Goal: Information Seeking & Learning: Learn about a topic

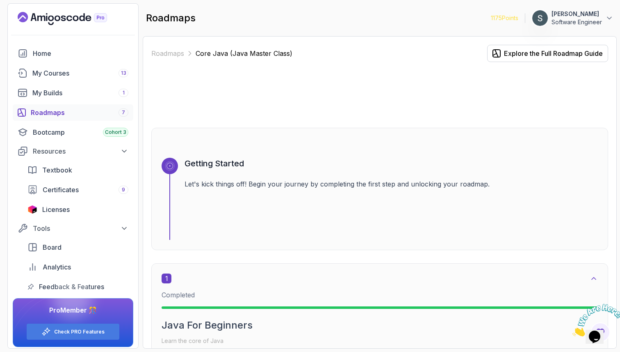
scroll to position [2966, 0]
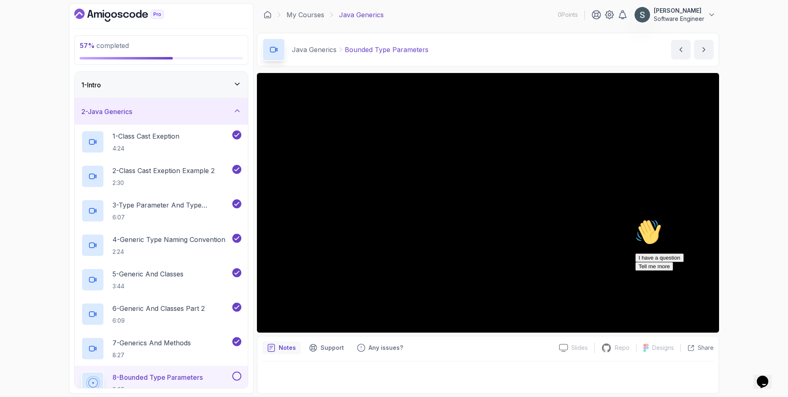
scroll to position [263, 0]
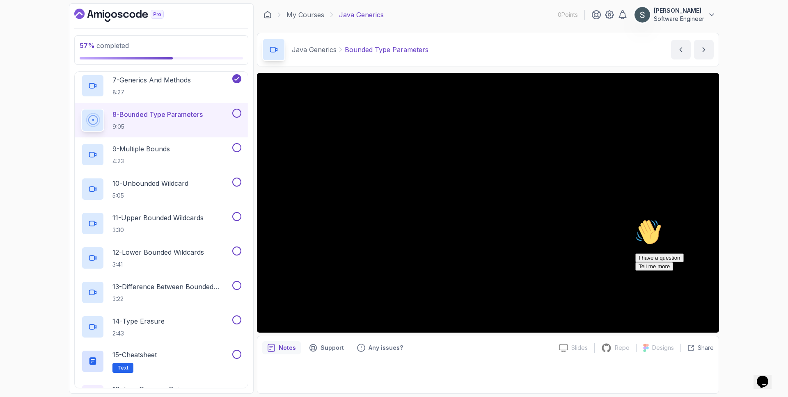
click at [777, 271] on div "Hi! How can we help? I have a question Tell me more" at bounding box center [709, 245] width 148 height 52
click at [635, 219] on icon "Chat attention grabber" at bounding box center [635, 219] width 0 height 0
click at [241, 112] on div "8 - Bounded Type Parameters 9:05" at bounding box center [161, 120] width 173 height 34
click at [240, 114] on button at bounding box center [236, 113] width 9 height 9
click at [164, 151] on p "9 - Multiple Bounds" at bounding box center [140, 149] width 57 height 10
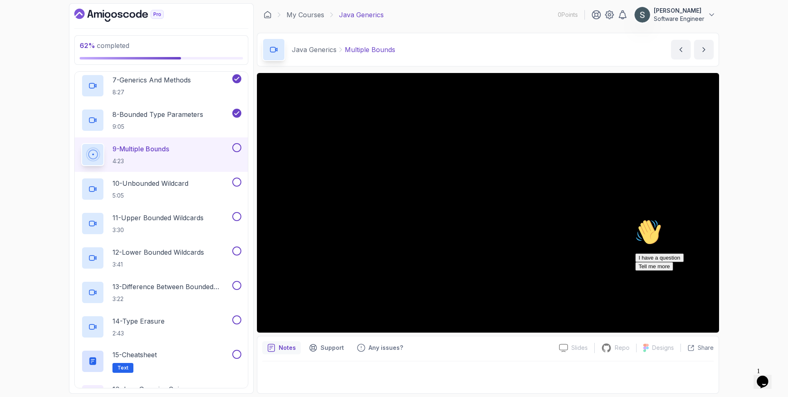
click at [635, 219] on icon "Chat attention grabber" at bounding box center [635, 219] width 0 height 0
click at [239, 149] on button at bounding box center [236, 147] width 9 height 9
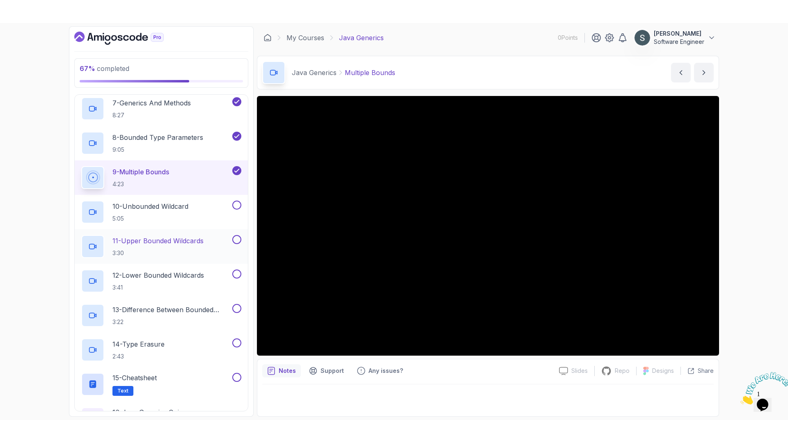
scroll to position [314, 0]
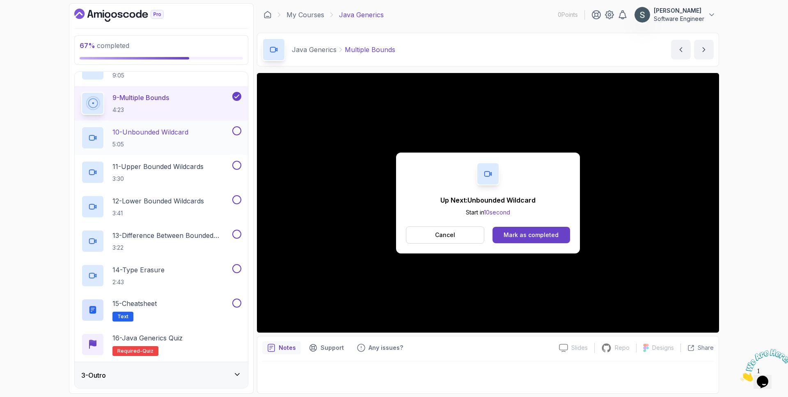
click at [146, 134] on p "10 - Unbounded Wildcard" at bounding box center [150, 132] width 76 height 10
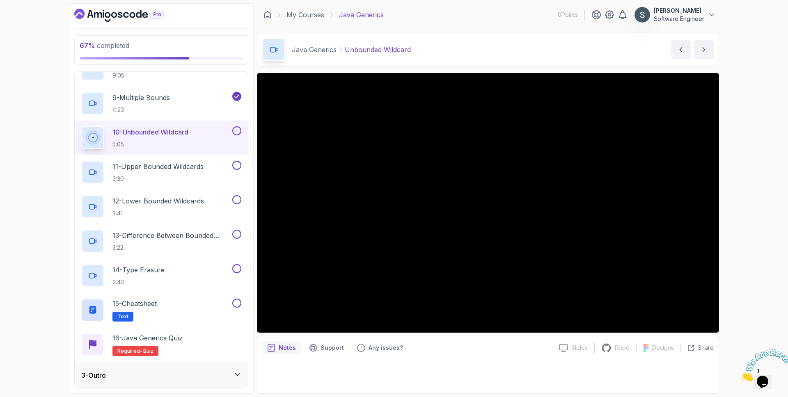
click at [81, 126] on button "10 - Unbounded Wildcard 5:05" at bounding box center [161, 137] width 160 height 23
click at [635, 219] on icon "Chat attention grabber" at bounding box center [635, 219] width 0 height 0
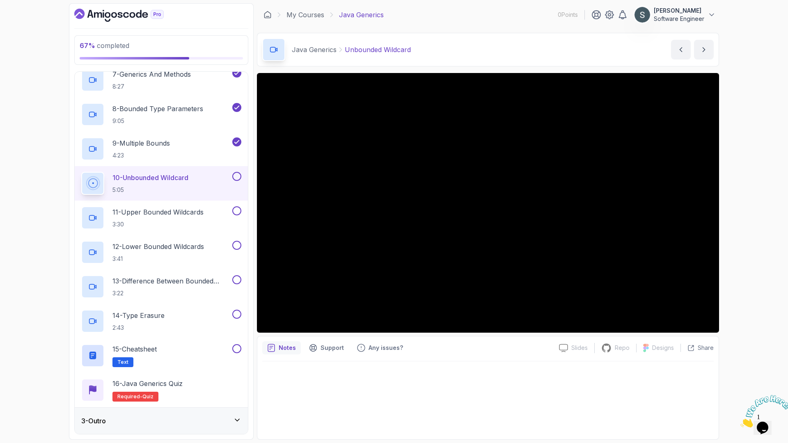
scroll to position [314, 0]
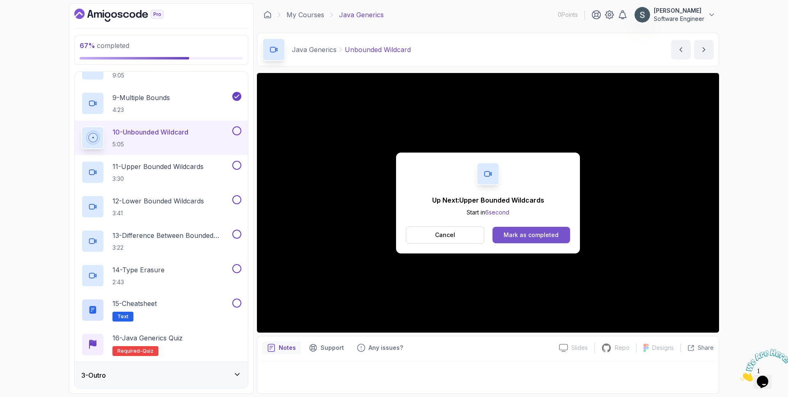
click at [519, 227] on button "Mark as completed" at bounding box center [531, 235] width 78 height 16
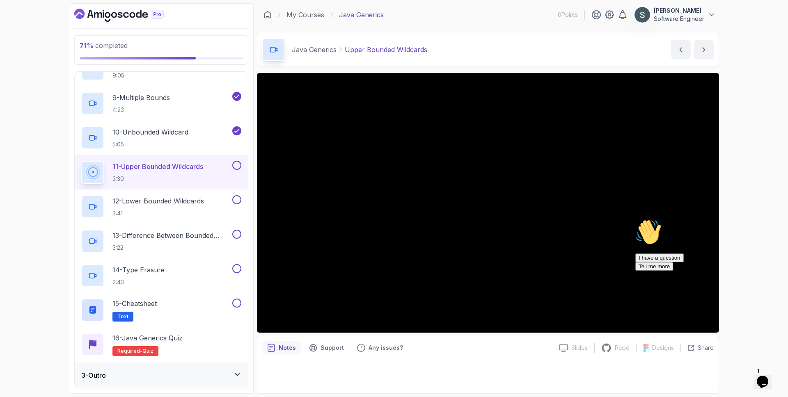
click at [635, 219] on icon "Chat attention grabber" at bounding box center [635, 219] width 0 height 0
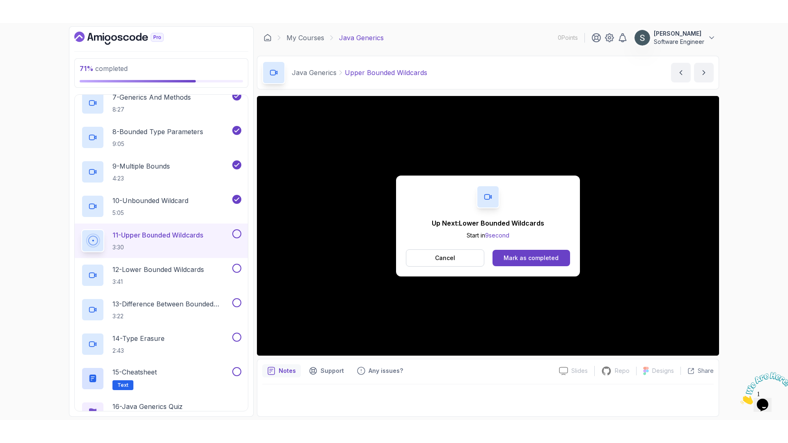
scroll to position [314, 0]
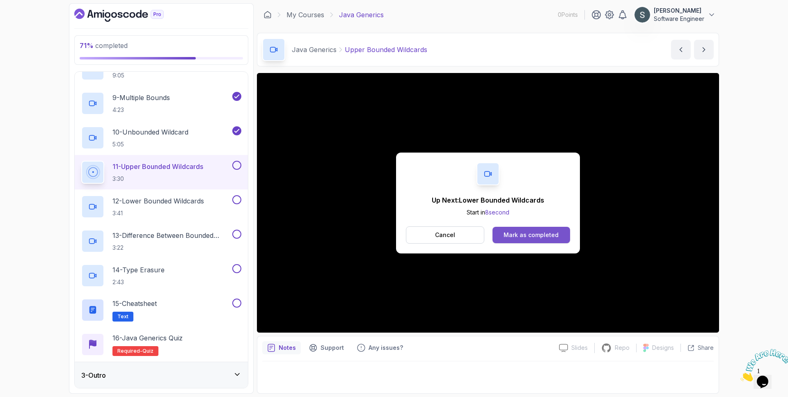
click at [530, 229] on button "Mark as completed" at bounding box center [531, 235] width 78 height 16
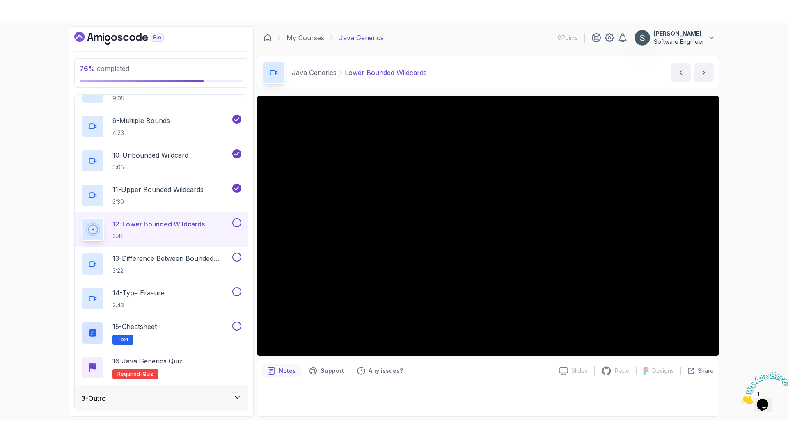
scroll to position [269, 0]
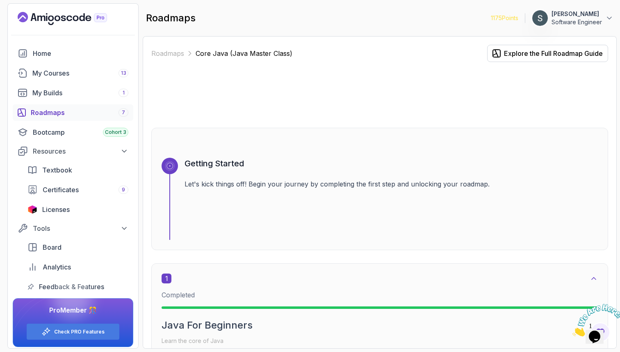
scroll to position [2966, 0]
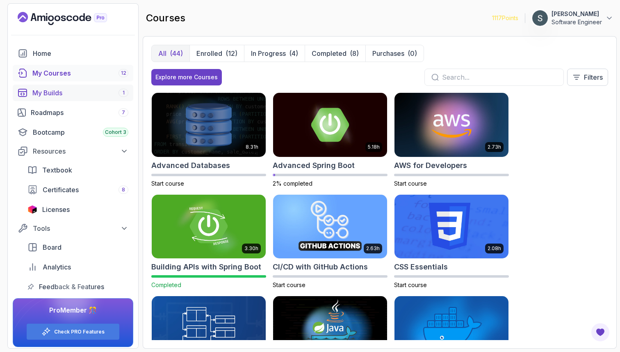
click at [55, 95] on div "My Builds 1" at bounding box center [80, 93] width 96 height 10
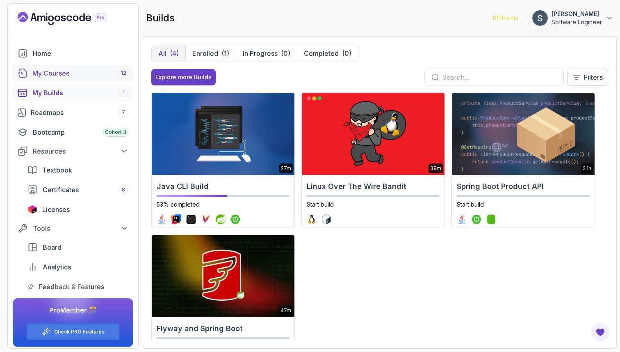
click at [59, 77] on div "My Courses 12" at bounding box center [80, 73] width 96 height 10
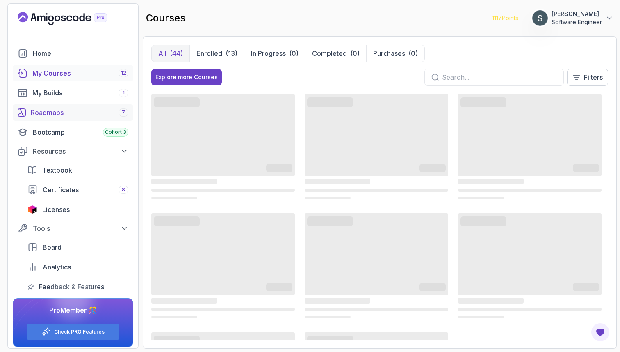
click at [56, 110] on div "Roadmaps 7" at bounding box center [80, 112] width 98 height 10
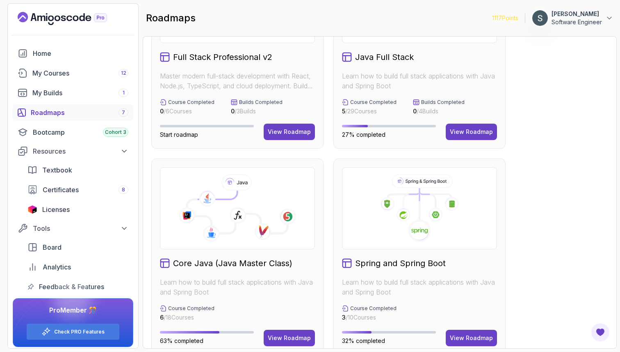
scroll to position [101, 0]
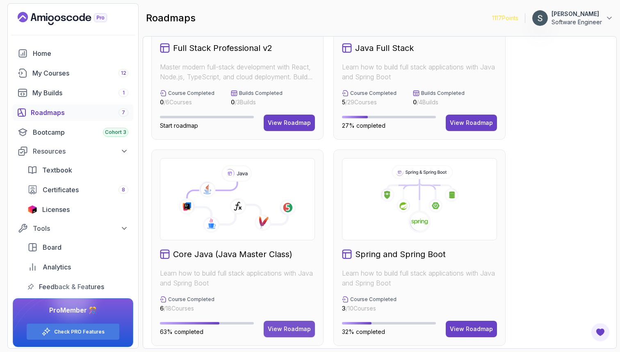
click at [287, 327] on div "View Roadmap" at bounding box center [289, 329] width 43 height 8
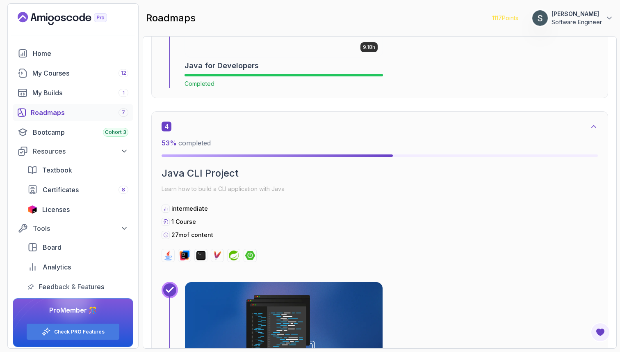
scroll to position [1132, 0]
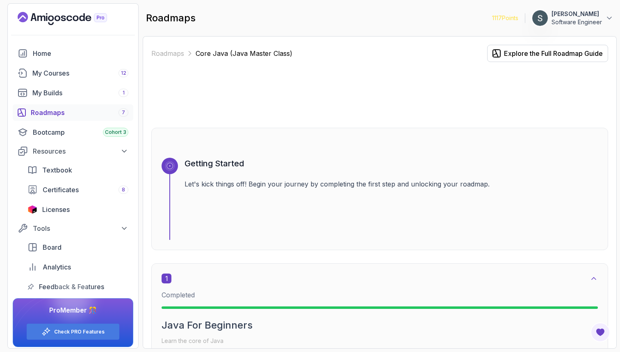
scroll to position [1132, 0]
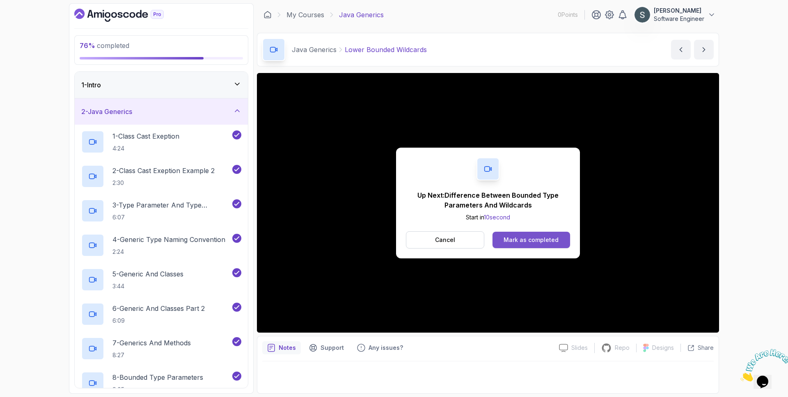
scroll to position [314, 0]
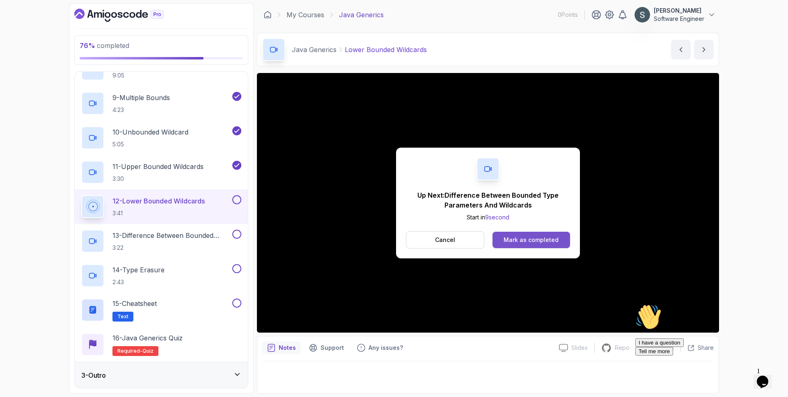
click at [528, 238] on div "Mark as completed" at bounding box center [530, 240] width 55 height 8
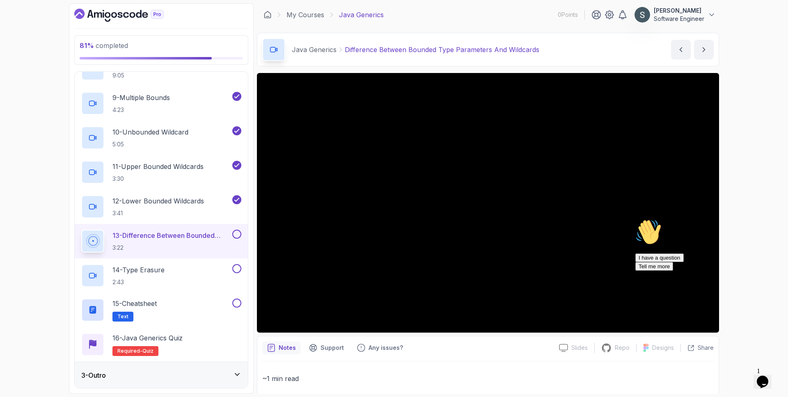
click at [775, 271] on div "Hi! How can we help? I have a question Tell me more" at bounding box center [709, 245] width 148 height 52
drag, startPoint x: 773, startPoint y: 279, endPoint x: 1405, endPoint y: 495, distance: 667.8
click at [635, 219] on icon "Chat attention grabber" at bounding box center [635, 219] width 0 height 0
click at [740, 376] on icon "Close" at bounding box center [740, 379] width 0 height 7
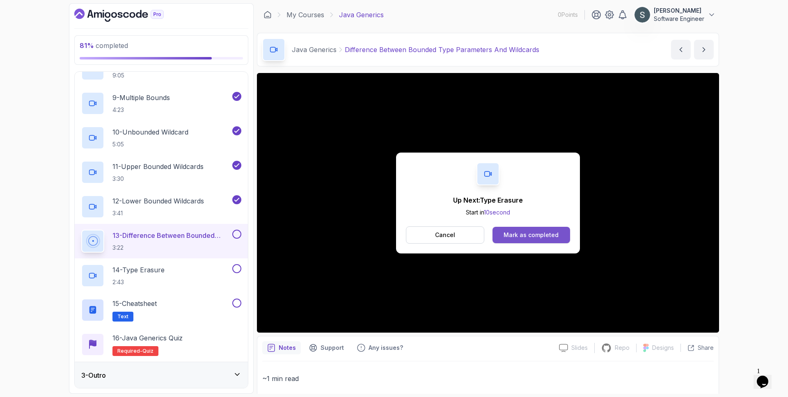
click at [544, 238] on div "Mark as completed" at bounding box center [530, 235] width 55 height 8
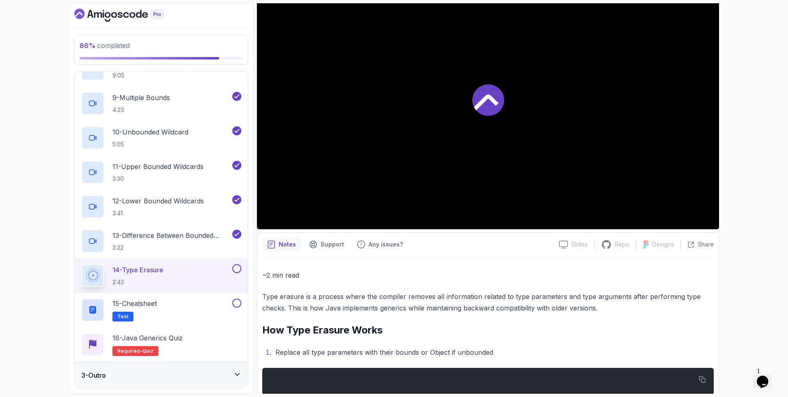
scroll to position [143, 0]
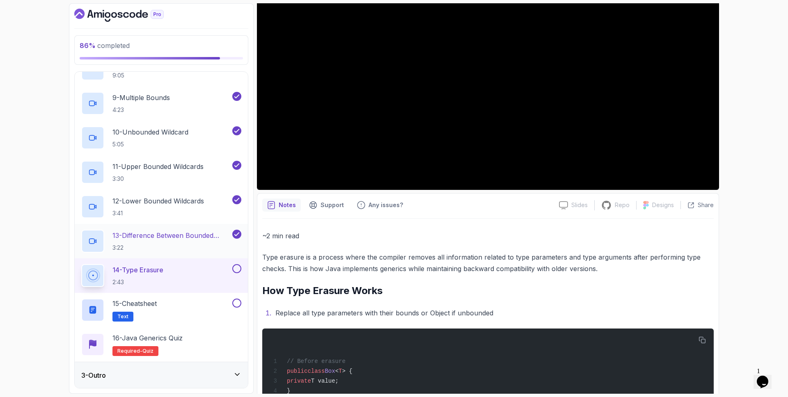
click at [192, 231] on p "13 - Difference Between Bounded Type Parameters And Wildcards" at bounding box center [171, 236] width 118 height 10
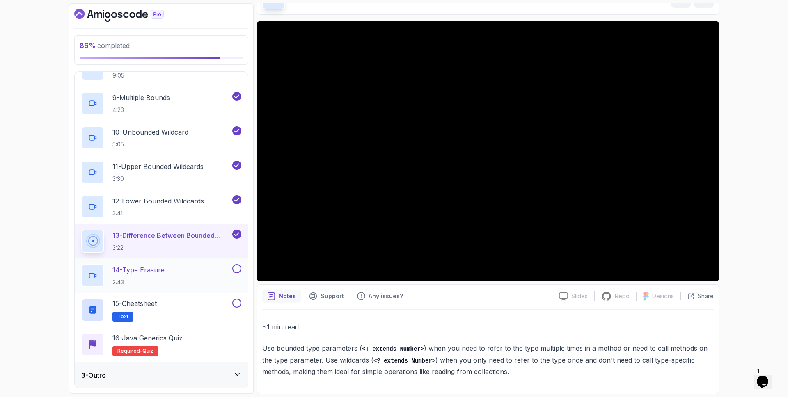
click at [170, 274] on div "14 - Type Erasure 2:43" at bounding box center [155, 275] width 149 height 23
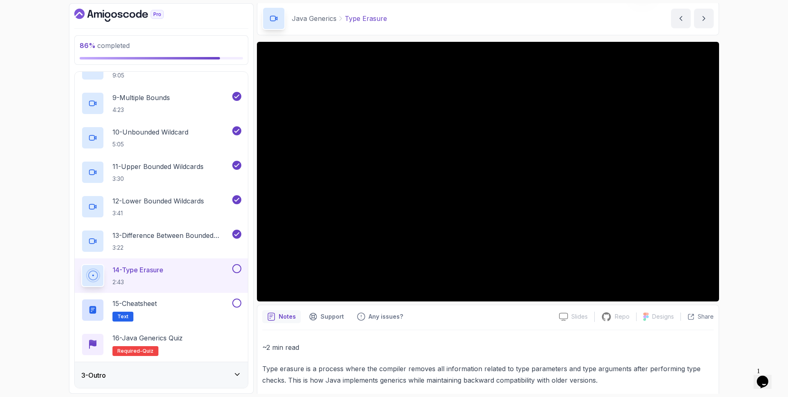
scroll to position [77, 0]
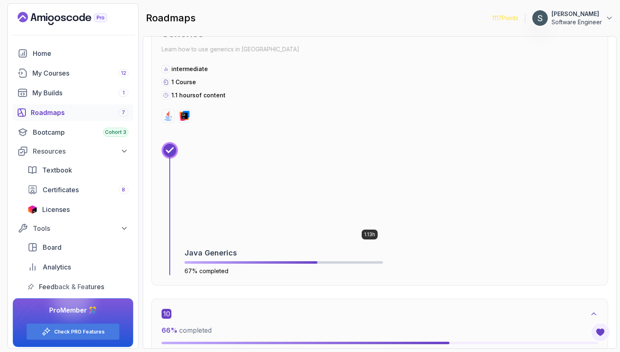
scroll to position [2958, 0]
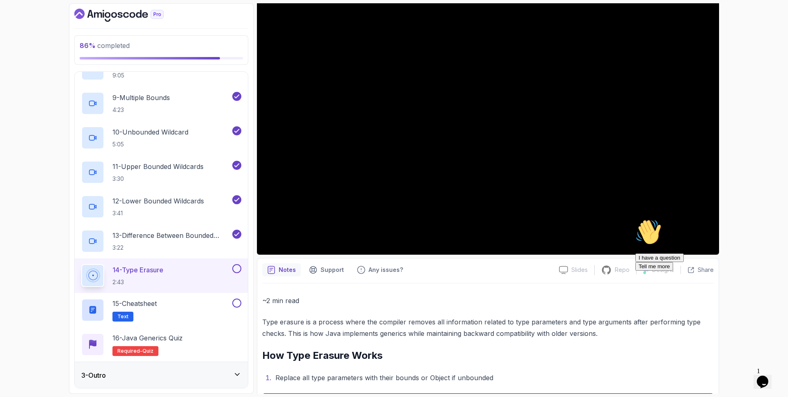
scroll to position [78, 0]
click at [233, 270] on button at bounding box center [236, 268] width 9 height 9
click at [174, 309] on div "15 - Cheatsheet Text" at bounding box center [155, 310] width 149 height 23
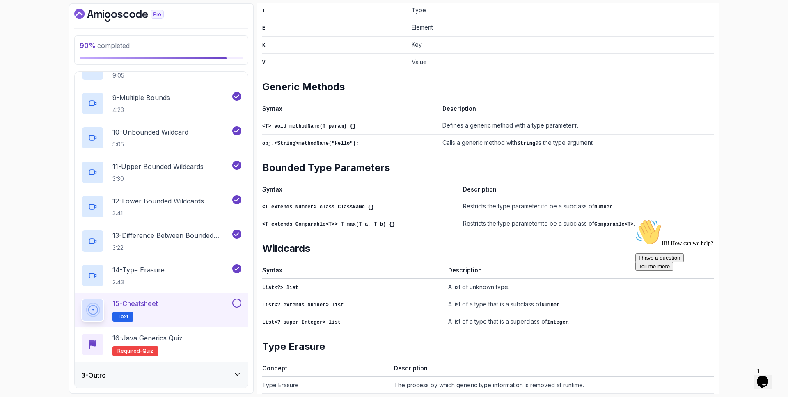
scroll to position [278, 0]
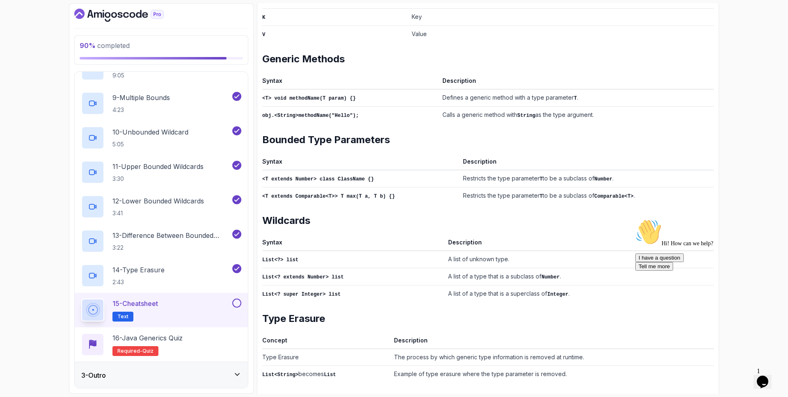
click at [233, 305] on button at bounding box center [236, 303] width 9 height 9
click at [213, 344] on div "16 - Java Generics Quiz Required- quiz" at bounding box center [161, 344] width 160 height 23
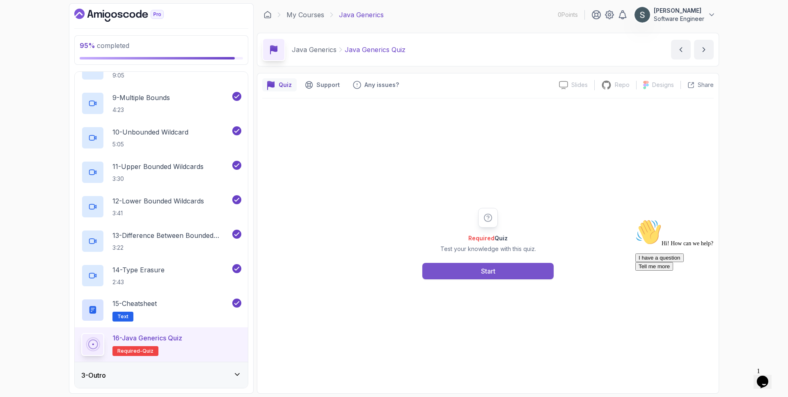
click at [476, 271] on button "Start" at bounding box center [487, 271] width 131 height 16
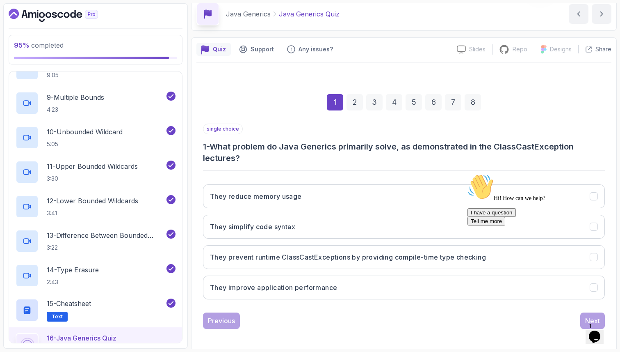
scroll to position [39, 0]
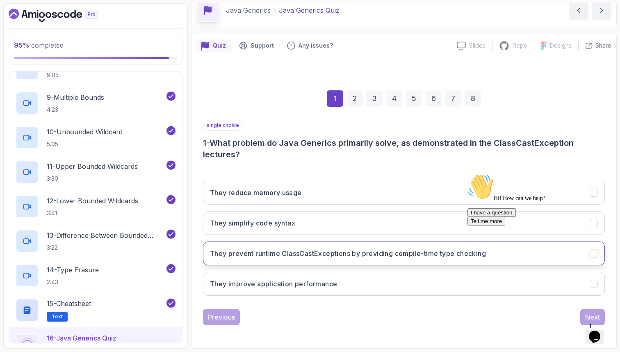
click at [338, 250] on h3 "They prevent runtime ClassCastExceptions by providing compile-time type checking" at bounding box center [348, 253] width 276 height 10
click at [468, 174] on icon "Chat attention grabber" at bounding box center [468, 174] width 0 height 0
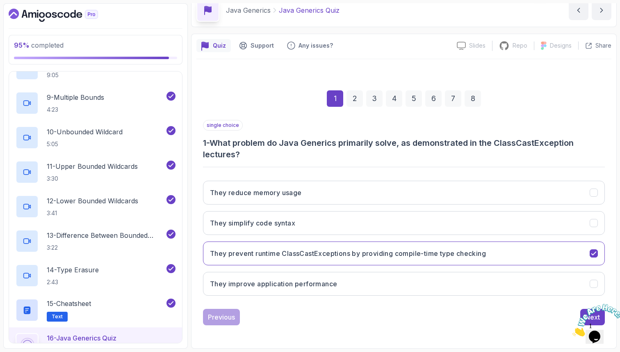
click at [573, 330] on icon "Close" at bounding box center [573, 333] width 0 height 7
click at [589, 313] on div "Next" at bounding box center [592, 317] width 15 height 10
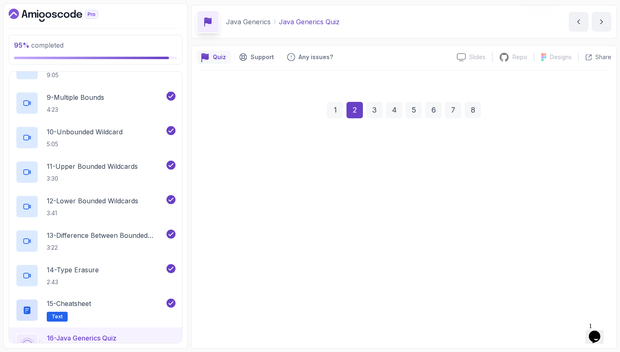
scroll to position [28, 0]
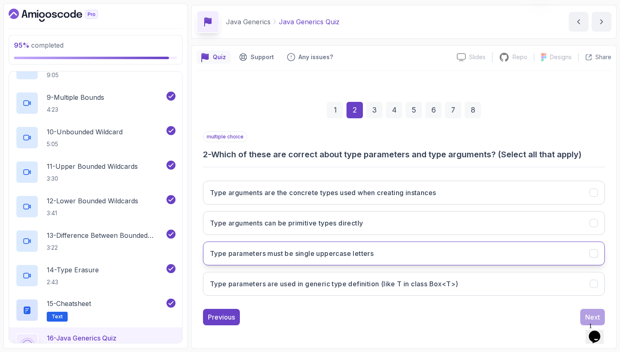
click at [520, 256] on button "Type parameters must be single uppercase letters" at bounding box center [404, 253] width 402 height 24
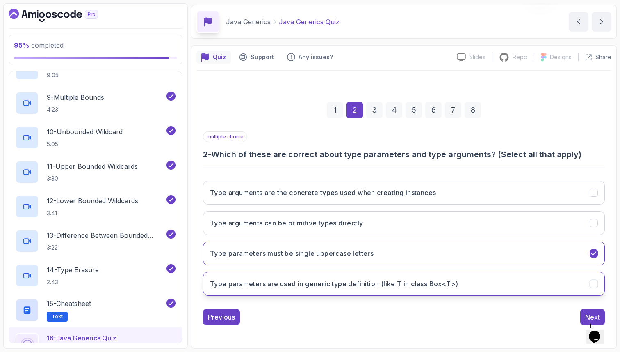
click at [519, 276] on button "Type parameters are used in generic type definition (like T in class Box<T>)" at bounding box center [404, 284] width 402 height 24
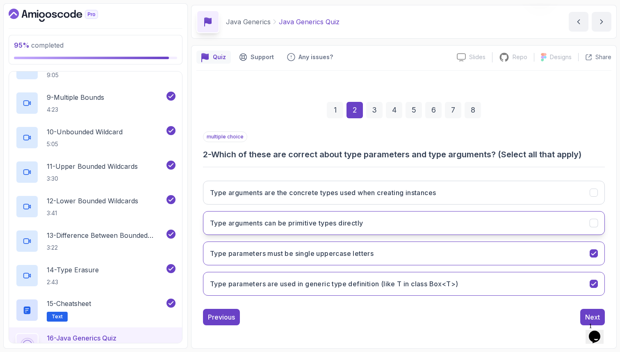
click at [549, 215] on button "Type arguments can be primitive types directly" at bounding box center [404, 223] width 402 height 24
click at [590, 309] on button "Next" at bounding box center [593, 317] width 25 height 16
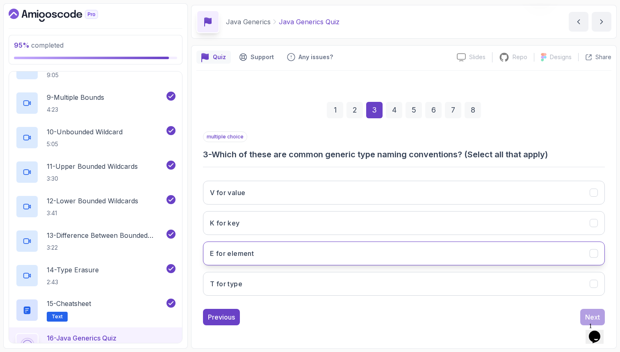
click at [464, 248] on button "E for element" at bounding box center [404, 253] width 402 height 24
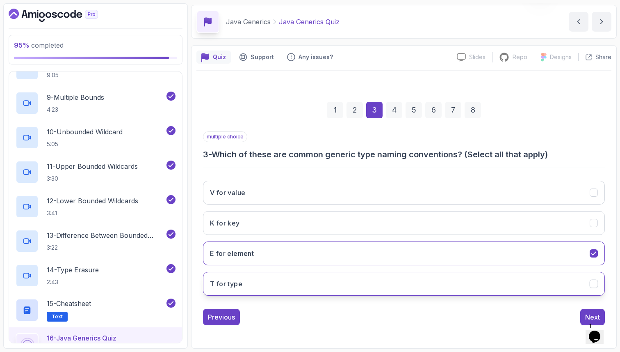
click at [452, 283] on button "T for type" at bounding box center [404, 284] width 402 height 24
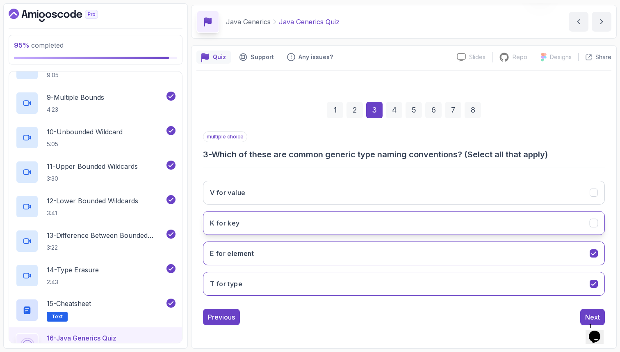
click at [412, 222] on button "K for key" at bounding box center [404, 223] width 402 height 24
click at [412, 207] on div "V for value K for key E for element T for type" at bounding box center [404, 238] width 402 height 128
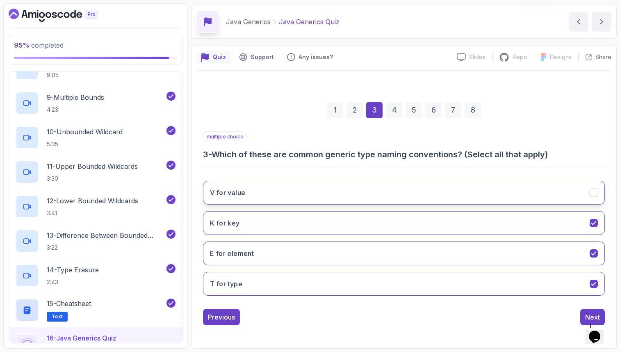
click at [414, 191] on button "V for value" at bounding box center [404, 193] width 402 height 24
click at [584, 307] on div "multiple choice 3 - Which of these are common generic type naming conventions? …" at bounding box center [404, 228] width 402 height 194
click at [588, 310] on button "Next" at bounding box center [593, 317] width 25 height 16
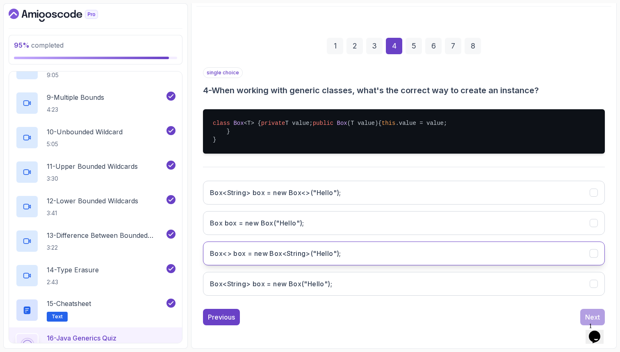
scroll to position [104, 0]
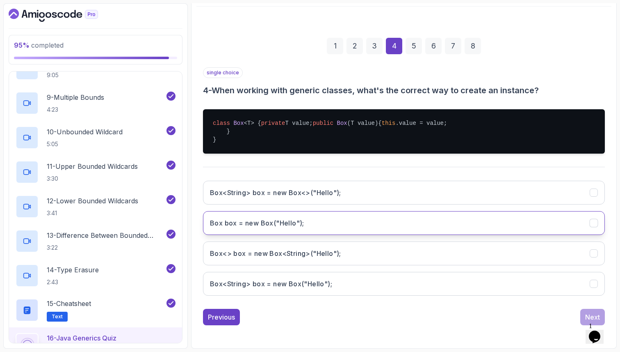
click at [472, 234] on button "Box box = new Box("Hello");" at bounding box center [404, 223] width 402 height 24
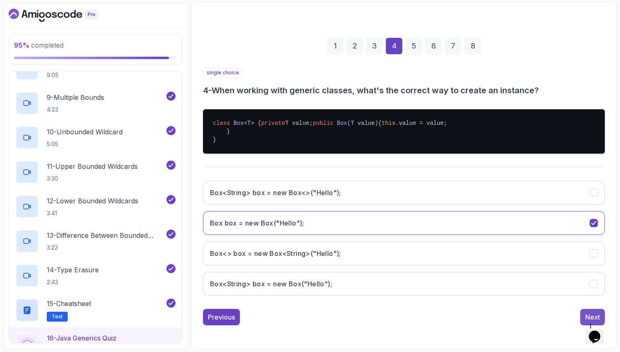
click at [593, 311] on button "Next" at bounding box center [593, 317] width 25 height 16
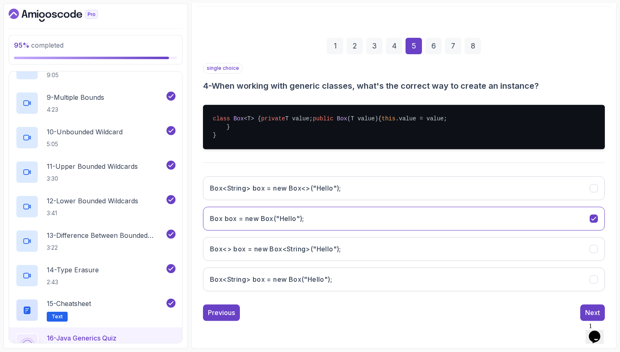
scroll to position [28, 0]
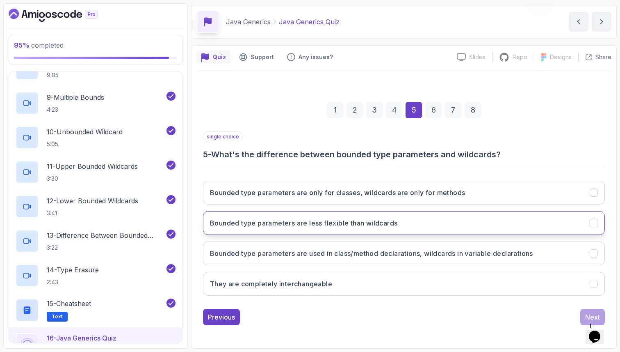
click at [434, 215] on button "Bounded type parameters are less flexible than wildcards" at bounding box center [404, 223] width 402 height 24
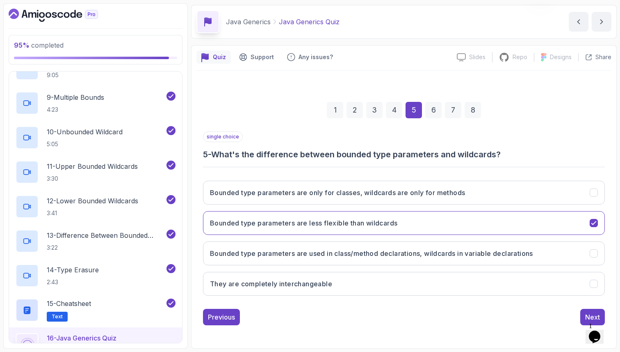
click at [589, 306] on div "single choice 5 - What's the difference between bounded type parameters and wil…" at bounding box center [404, 228] width 402 height 194
click at [586, 311] on button "Next" at bounding box center [593, 317] width 25 height 16
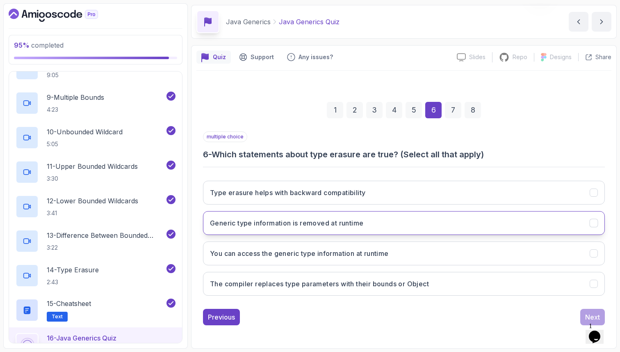
click at [522, 218] on button "Generic type information is removed at runtime" at bounding box center [404, 223] width 402 height 24
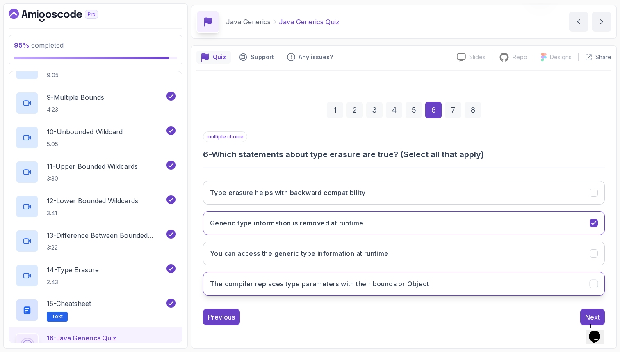
click at [514, 278] on button "The compiler replaces type parameters with their bounds or Object" at bounding box center [404, 284] width 402 height 24
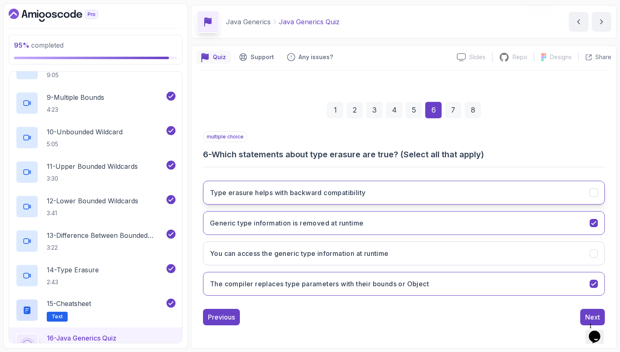
click at [502, 192] on button "Type erasure helps with backward compatibility" at bounding box center [404, 193] width 402 height 24
click at [583, 317] on button "Next" at bounding box center [593, 317] width 25 height 16
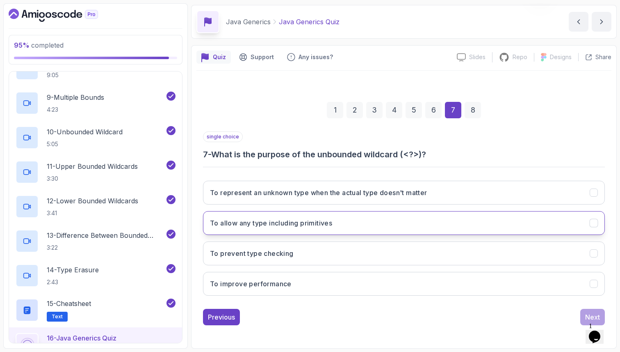
click at [441, 219] on button "To allow any type including primitives" at bounding box center [404, 223] width 402 height 24
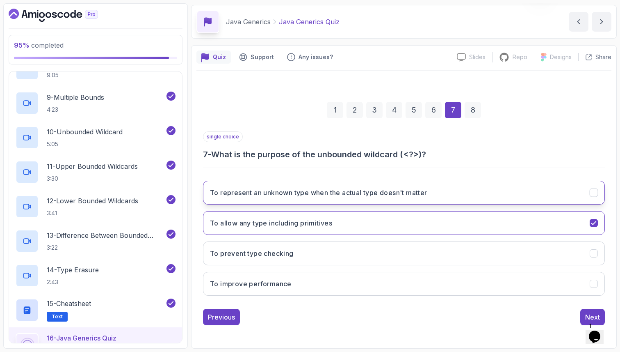
click at [441, 196] on button "To represent an unknown type when the actual type doesn't matter" at bounding box center [404, 193] width 402 height 24
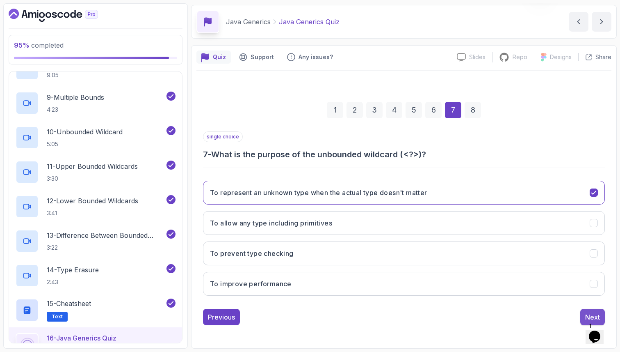
click at [591, 312] on div "Next" at bounding box center [592, 317] width 15 height 10
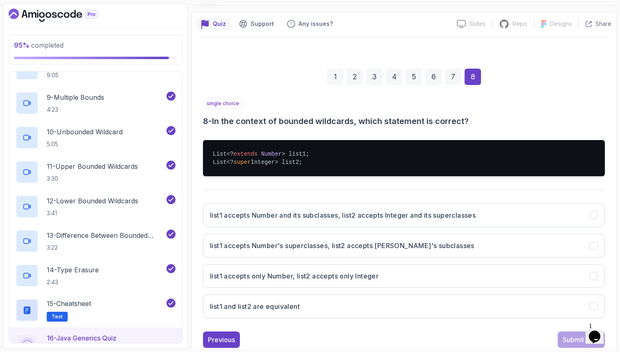
scroll to position [62, 0]
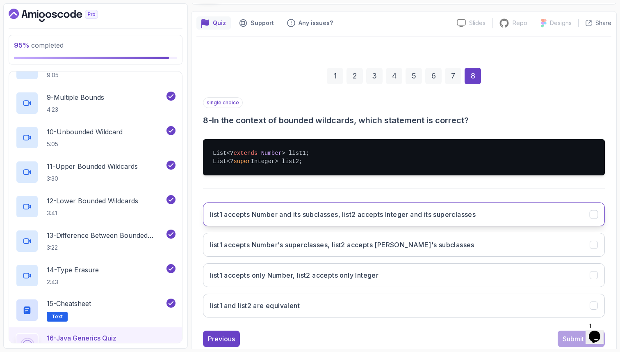
click at [246, 218] on h3 "list1 accepts Number and its subclasses, list2 accepts Integer and its supercla…" at bounding box center [343, 214] width 266 height 10
click at [576, 338] on div "Submit Quiz" at bounding box center [581, 339] width 37 height 10
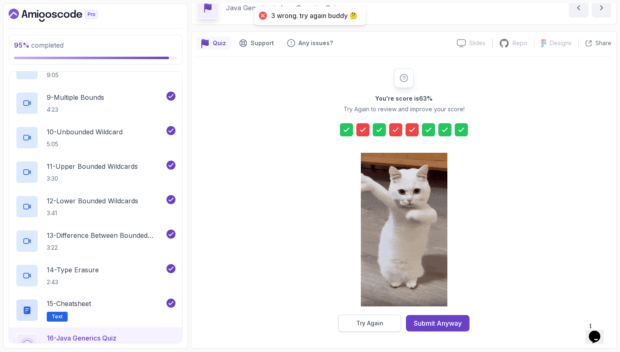
click at [384, 326] on button "Try Again" at bounding box center [369, 322] width 63 height 17
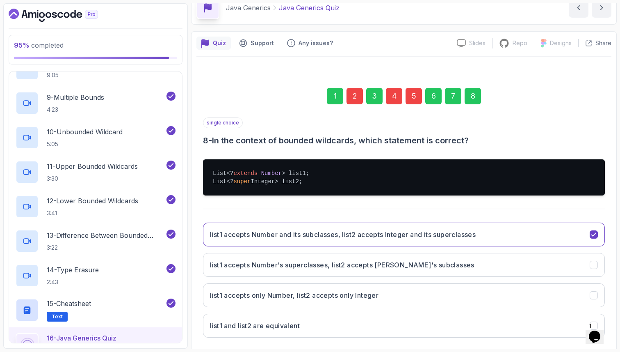
click at [356, 97] on div "2" at bounding box center [355, 96] width 16 height 16
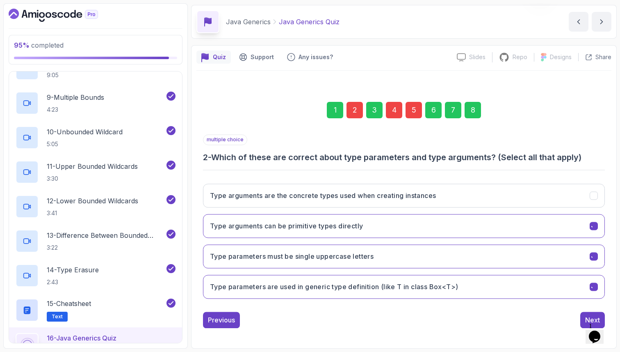
scroll to position [28, 0]
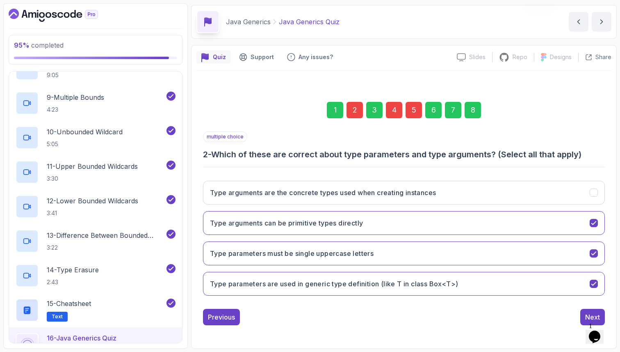
click at [418, 112] on div "5" at bounding box center [414, 110] width 16 height 16
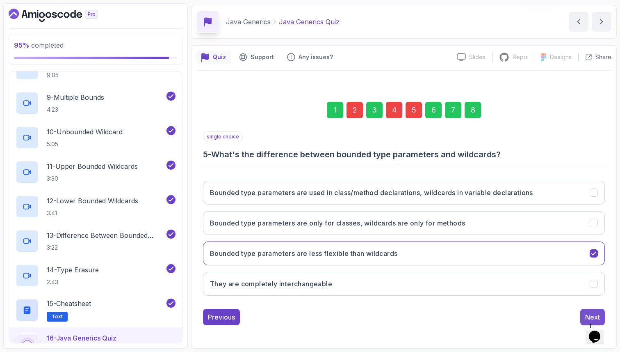
click at [597, 312] on div "Next" at bounding box center [592, 317] width 15 height 10
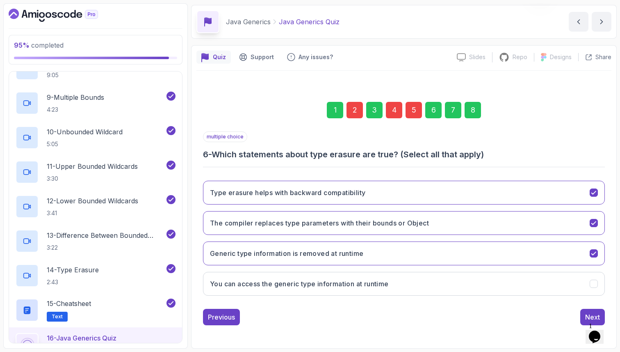
click at [476, 105] on div "8" at bounding box center [473, 110] width 16 height 16
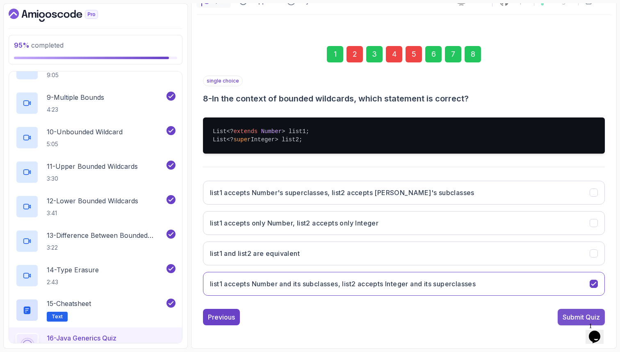
click at [574, 323] on button "Submit Quiz" at bounding box center [581, 317] width 47 height 16
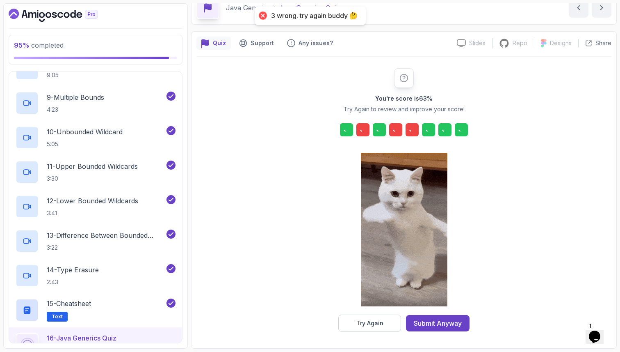
scroll to position [42, 0]
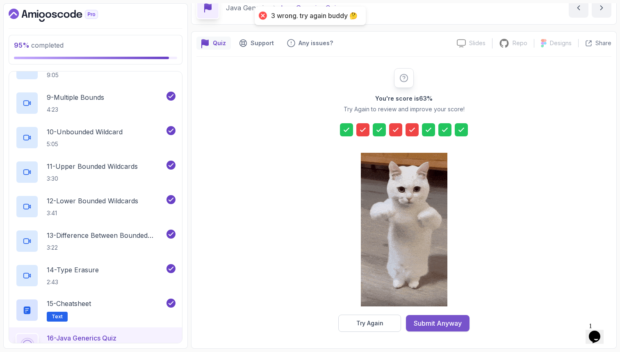
click at [427, 322] on div "Submit Anyway" at bounding box center [438, 323] width 48 height 10
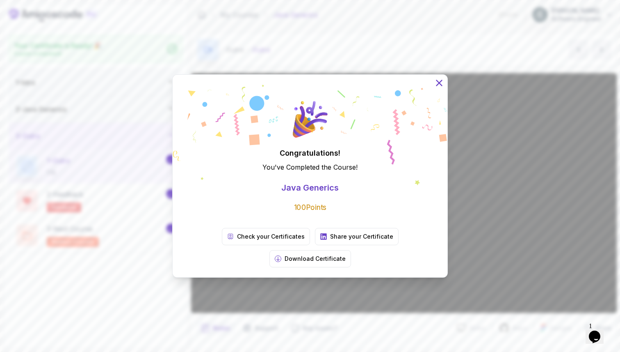
click at [443, 88] on icon at bounding box center [439, 83] width 11 height 11
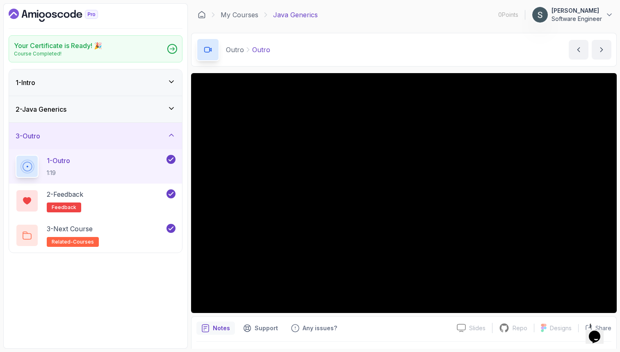
click at [48, 11] on icon "Dashboard" at bounding box center [53, 15] width 89 height 13
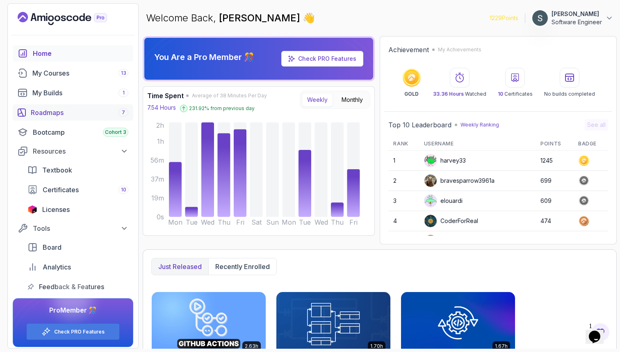
click at [63, 110] on div "Roadmaps 7" at bounding box center [80, 112] width 98 height 10
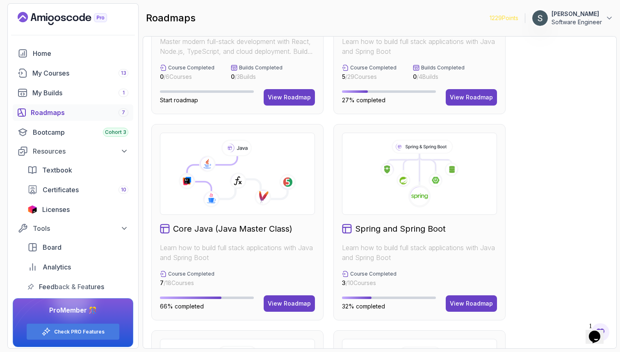
scroll to position [86, 0]
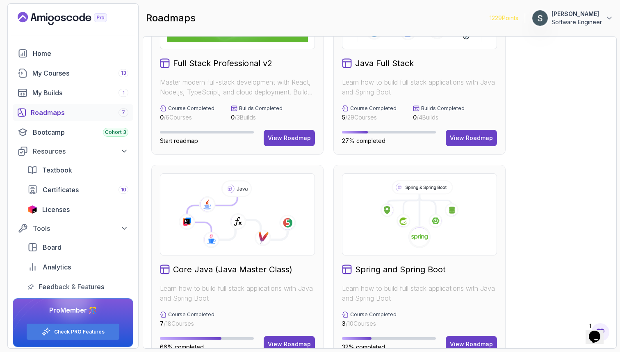
click at [270, 198] on icon at bounding box center [237, 214] width 141 height 68
click at [233, 230] on icon at bounding box center [212, 218] width 50 height 43
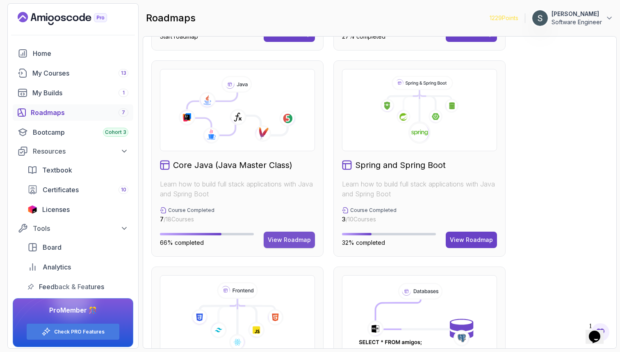
click at [273, 237] on div "View Roadmap" at bounding box center [289, 239] width 43 height 8
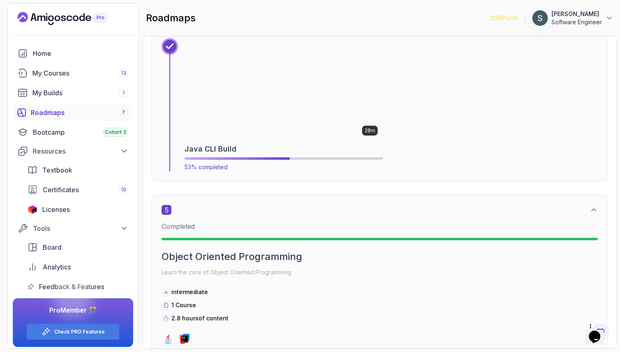
scroll to position [1376, 0]
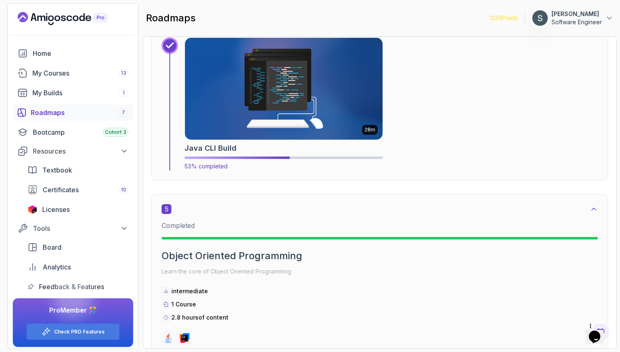
click at [291, 96] on img at bounding box center [284, 88] width 208 height 107
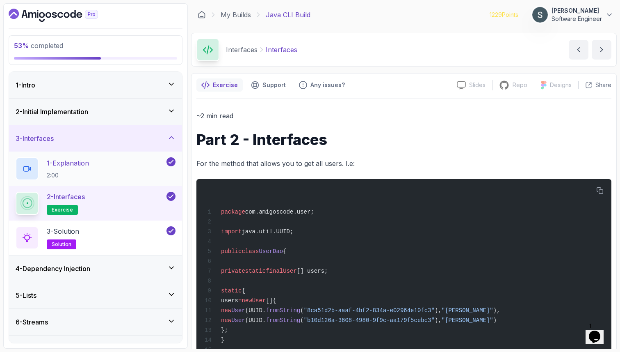
scroll to position [98, 0]
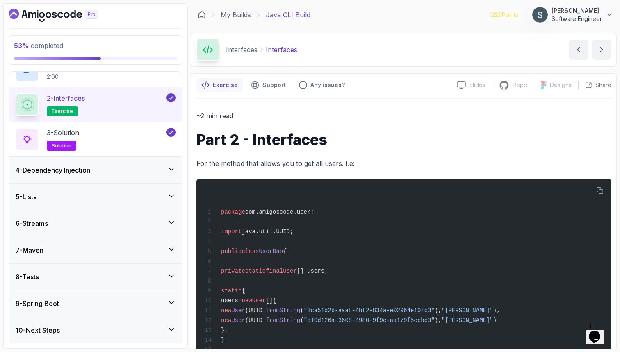
click at [69, 194] on div "5 - Lists" at bounding box center [96, 197] width 160 height 10
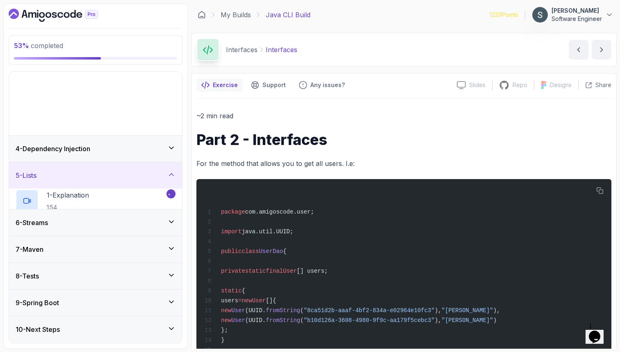
scroll to position [0, 0]
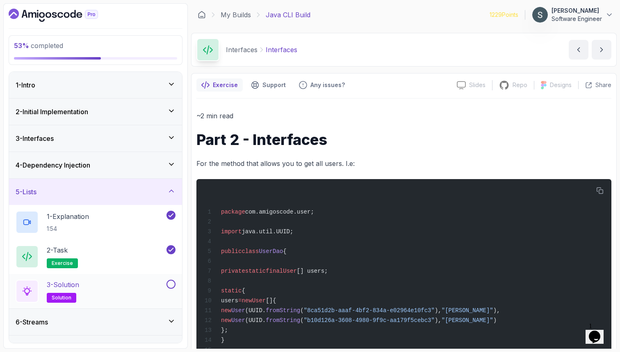
click at [169, 283] on button at bounding box center [171, 283] width 9 height 9
click at [137, 189] on div "5 - Lists" at bounding box center [96, 192] width 160 height 10
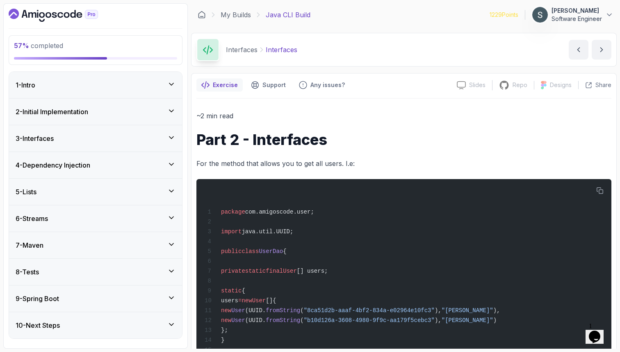
click at [123, 220] on div "6 - Streams" at bounding box center [96, 218] width 160 height 10
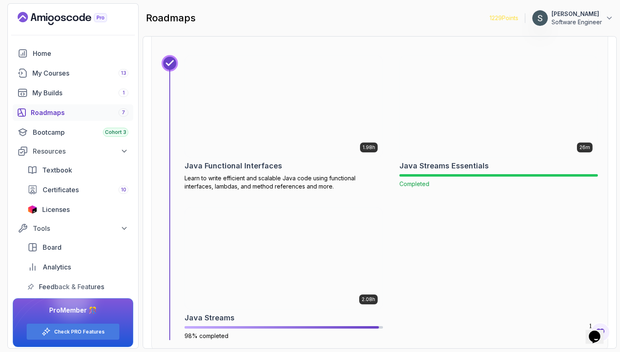
scroll to position [3318, 0]
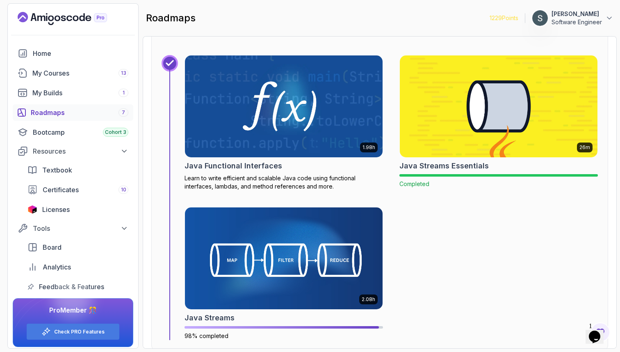
click at [437, 144] on img at bounding box center [499, 106] width 208 height 107
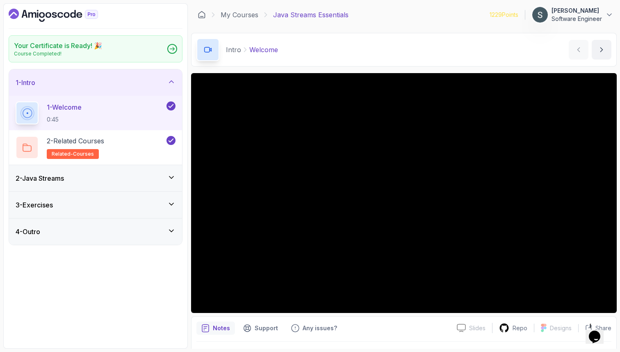
click at [126, 199] on div "3 - Exercises" at bounding box center [95, 205] width 173 height 26
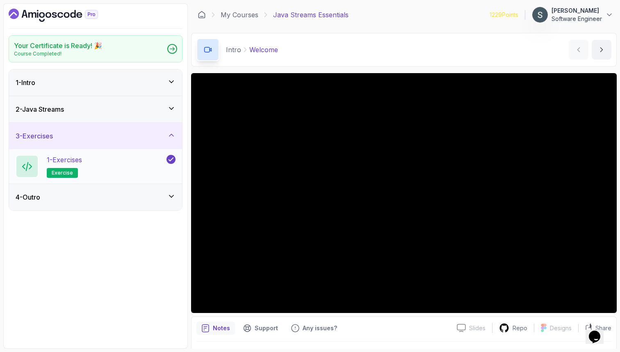
click at [122, 174] on div "1 - Exercises exercise" at bounding box center [90, 166] width 149 height 23
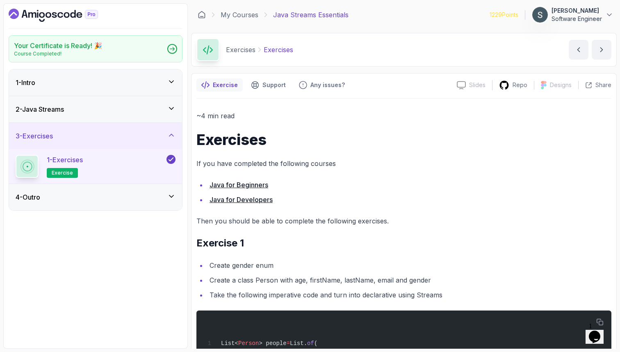
click at [78, 108] on div "2 - Java Streams" at bounding box center [96, 109] width 160 height 10
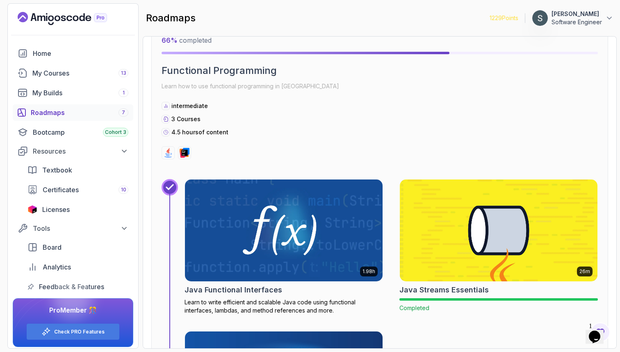
scroll to position [3307, 0]
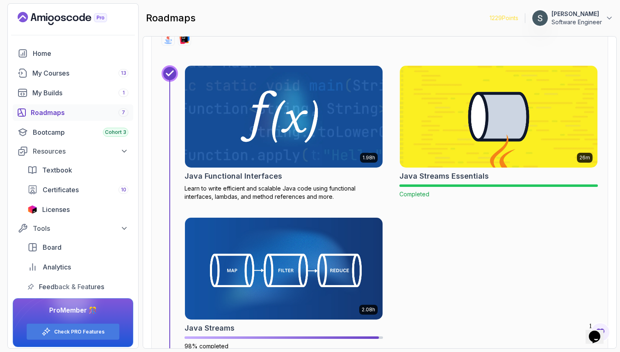
click at [266, 140] on img at bounding box center [284, 116] width 208 height 107
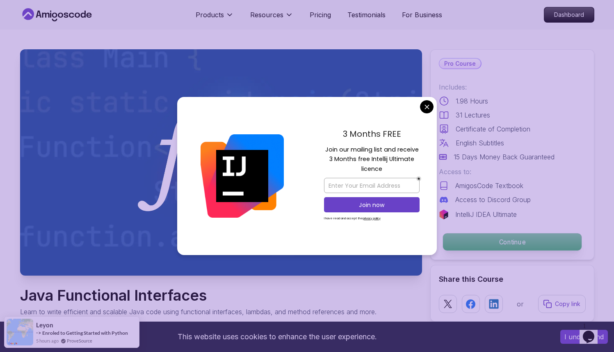
click at [525, 238] on p "Continue" at bounding box center [512, 241] width 139 height 17
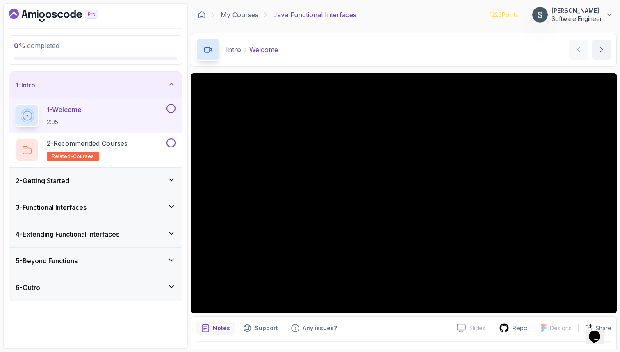
click at [175, 108] on button at bounding box center [171, 108] width 9 height 9
click at [176, 146] on div "2 - Recommended Courses related-courses" at bounding box center [95, 150] width 173 height 34
click at [173, 145] on button at bounding box center [171, 142] width 9 height 9
click at [100, 293] on div "6 - Outro" at bounding box center [95, 287] width 173 height 26
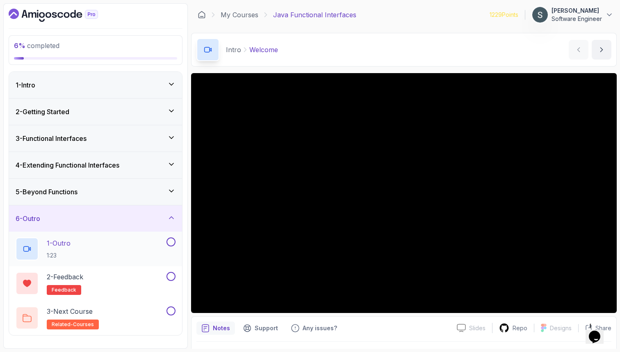
click at [174, 242] on button at bounding box center [171, 241] width 9 height 9
click at [172, 276] on button at bounding box center [171, 276] width 9 height 9
click at [174, 309] on button at bounding box center [171, 310] width 9 height 9
click at [173, 218] on icon at bounding box center [171, 218] width 4 height 2
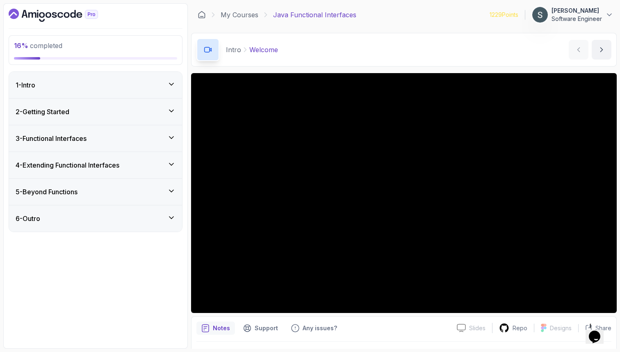
click at [85, 112] on div "2 - Getting Started" at bounding box center [96, 112] width 160 height 10
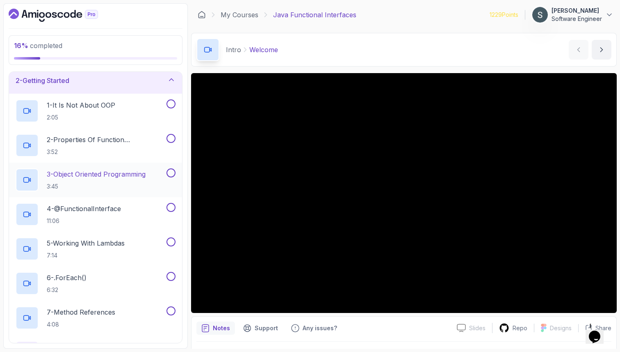
scroll to position [4, 0]
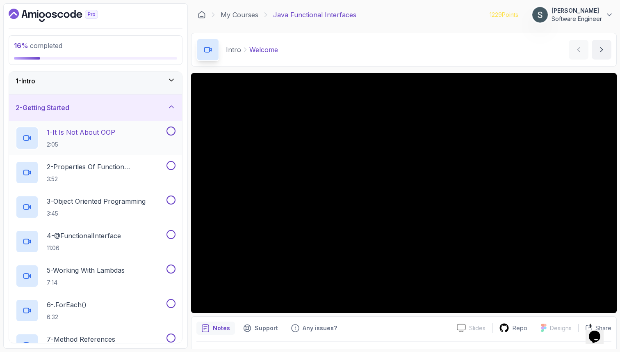
click at [131, 136] on div "1 - It Is Not About OOP 2:05" at bounding box center [90, 137] width 149 height 23
